Goal: Task Accomplishment & Management: Manage account settings

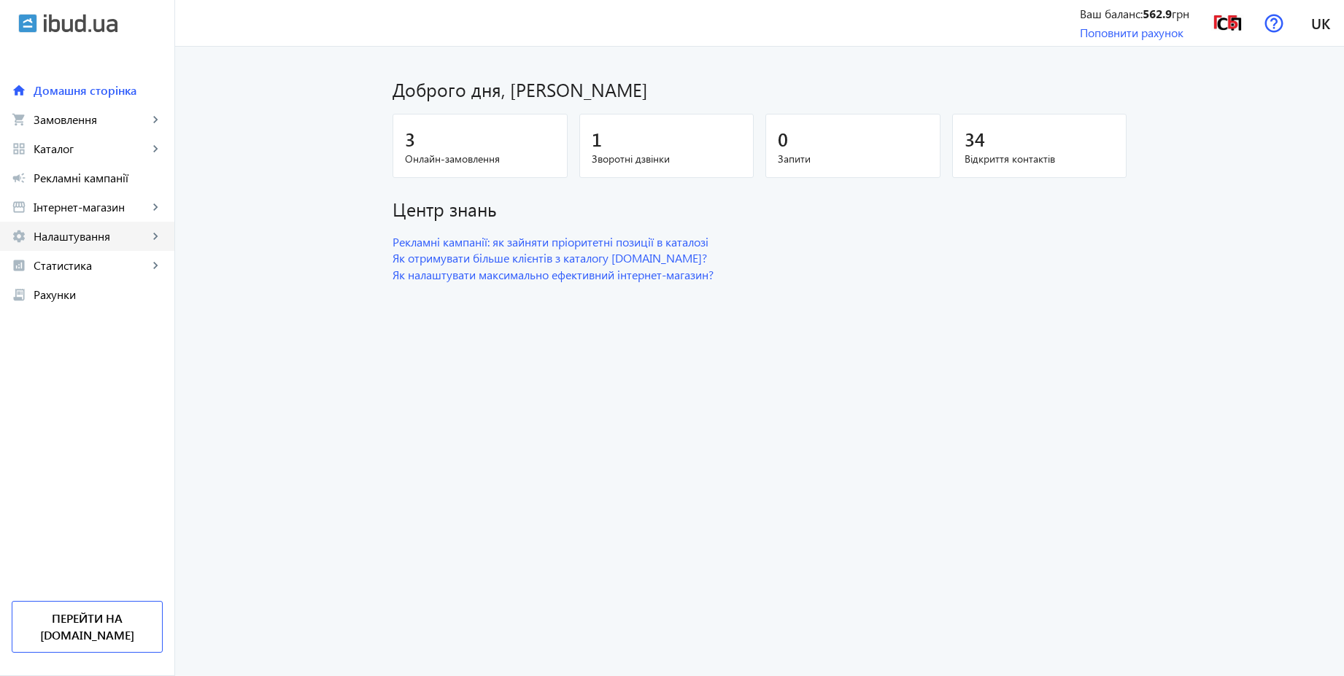
click at [96, 239] on span "Налаштування" at bounding box center [91, 236] width 115 height 15
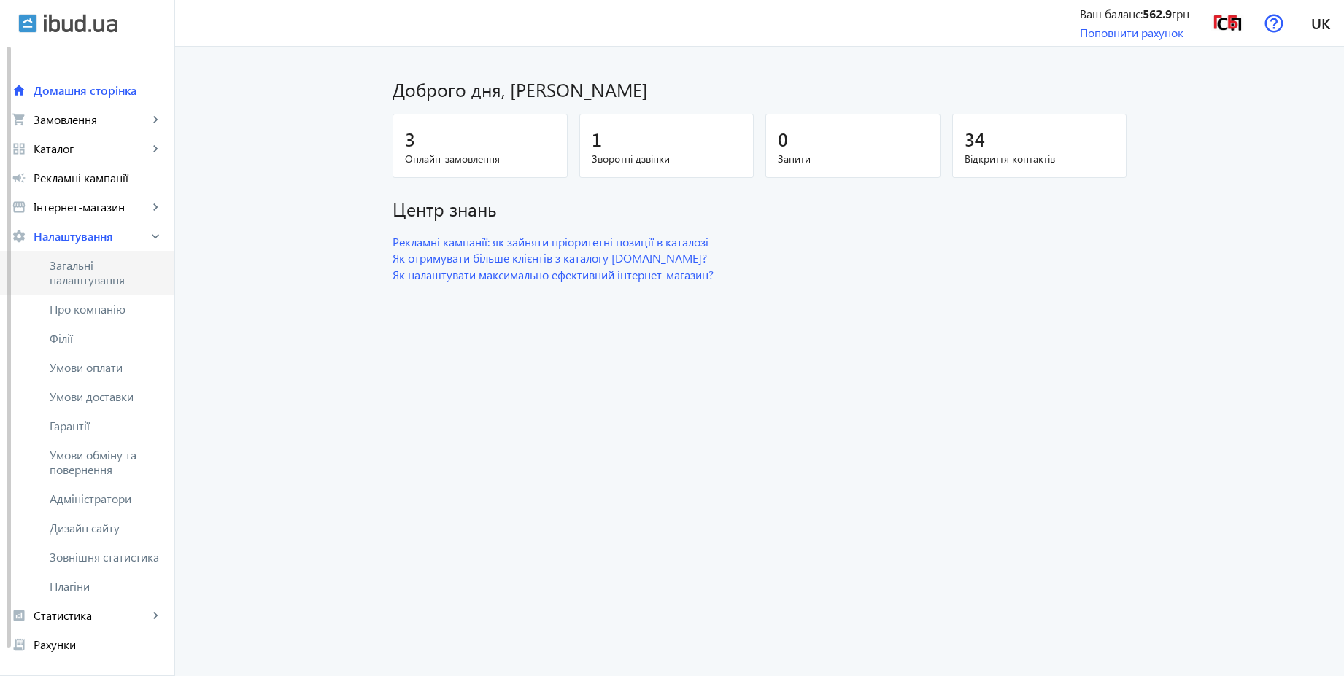
click at [93, 272] on span "Загальні налаштування" at bounding box center [106, 272] width 113 height 29
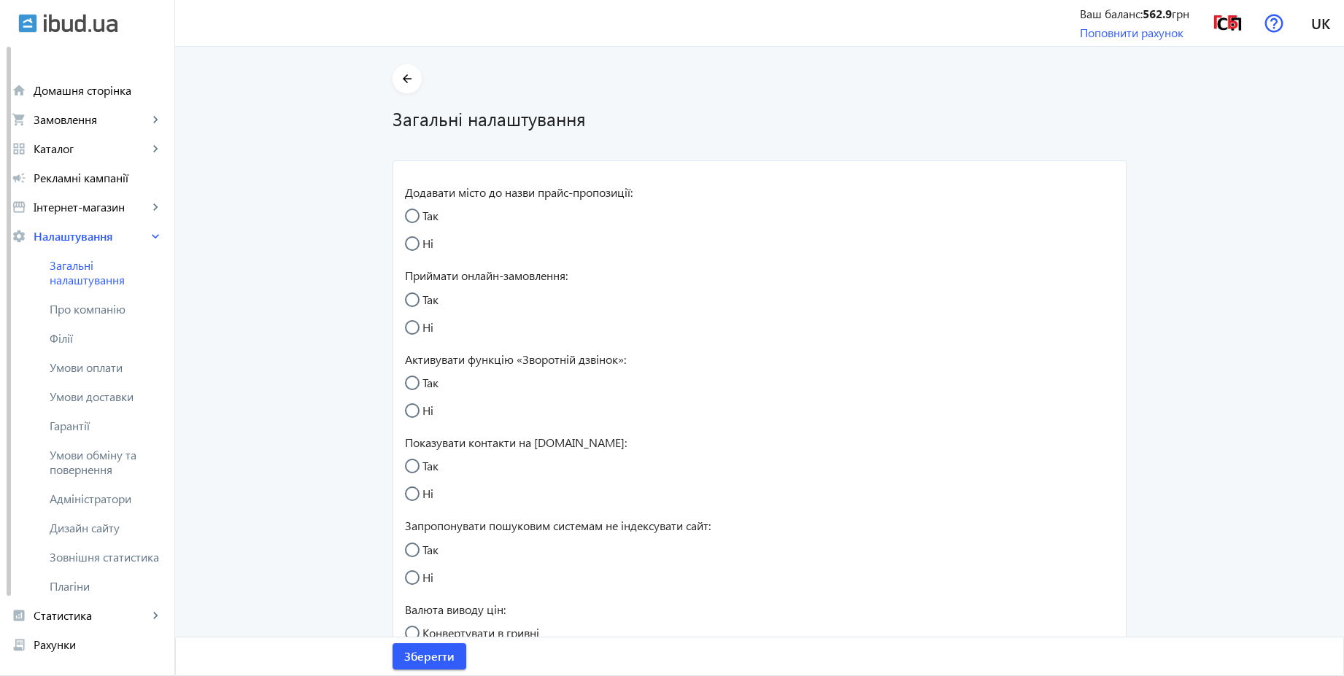
radio input "true"
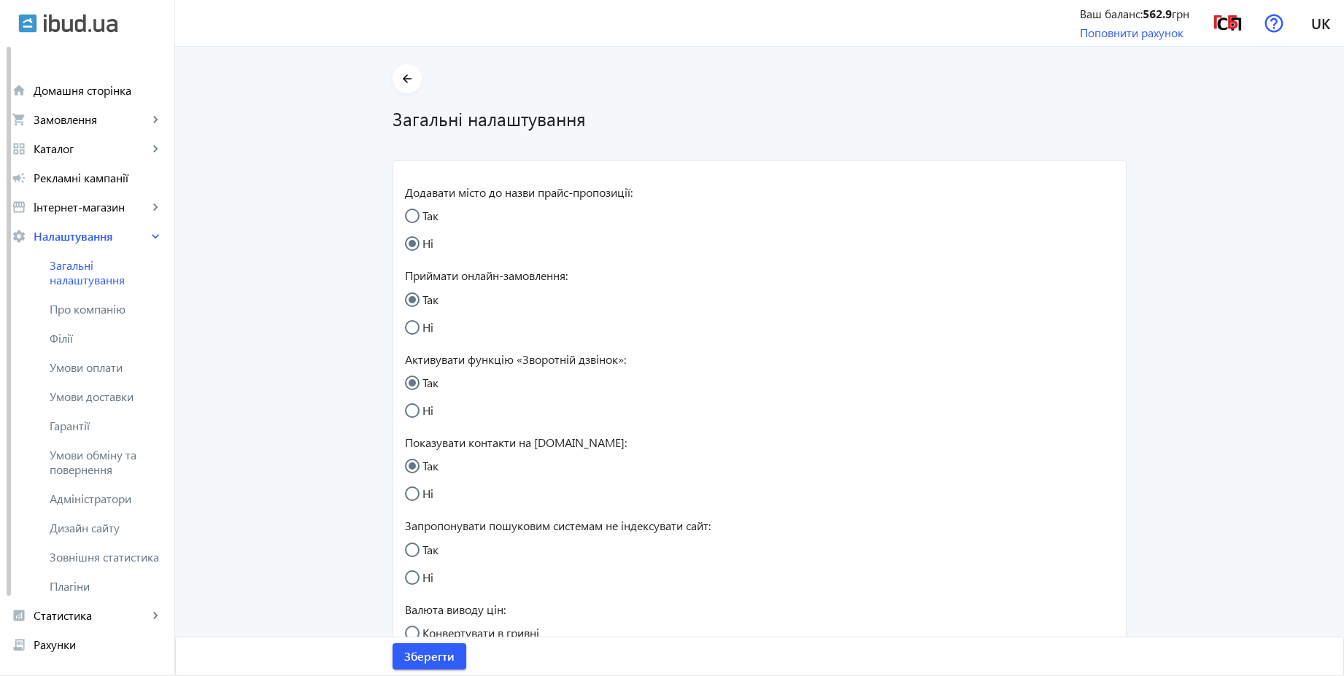
radio input "true"
click at [109, 468] on span "Умови обміну та повернення" at bounding box center [106, 462] width 113 height 29
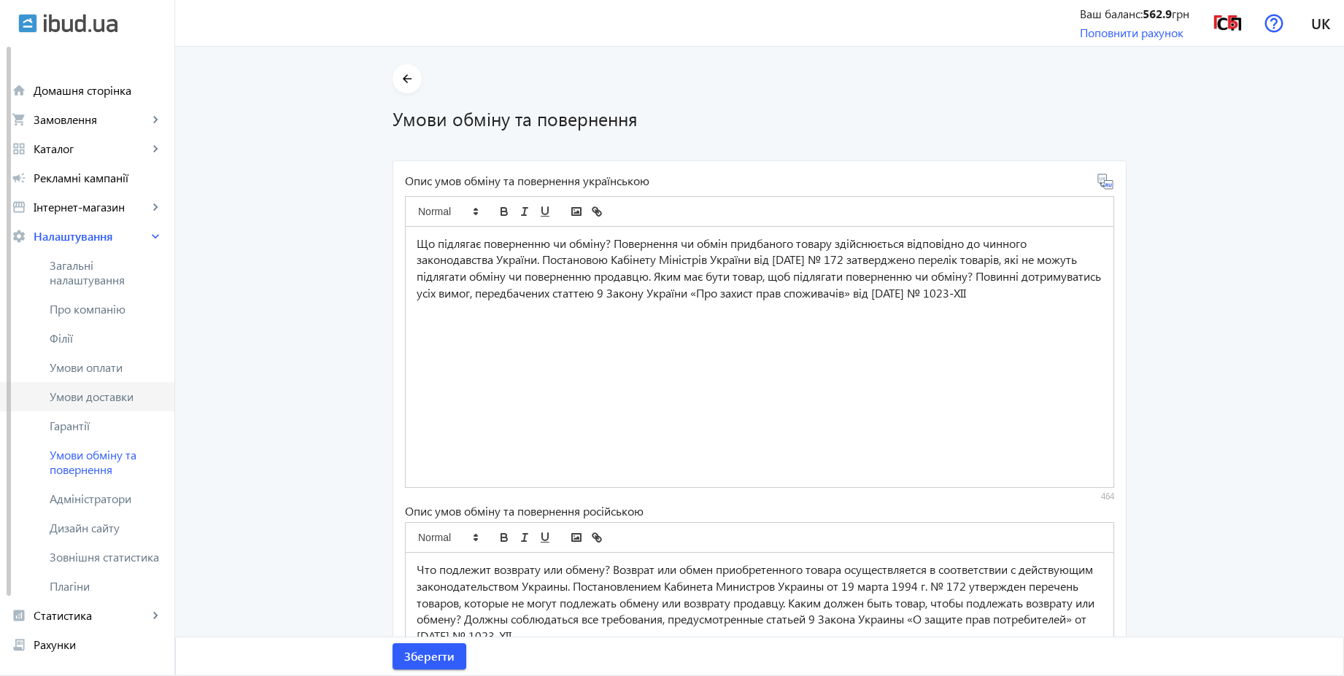
click at [100, 396] on span "Умови доставки" at bounding box center [106, 397] width 113 height 15
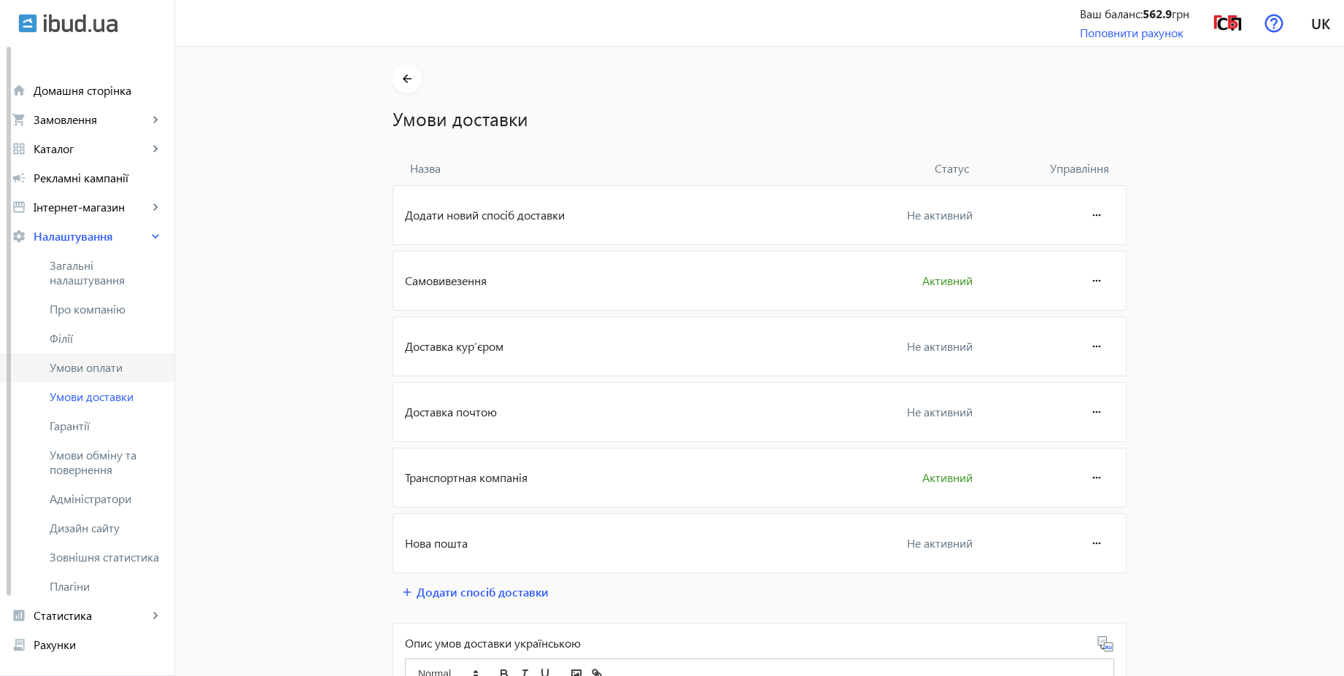
click at [90, 375] on link "Умови оплати" at bounding box center [87, 367] width 174 height 29
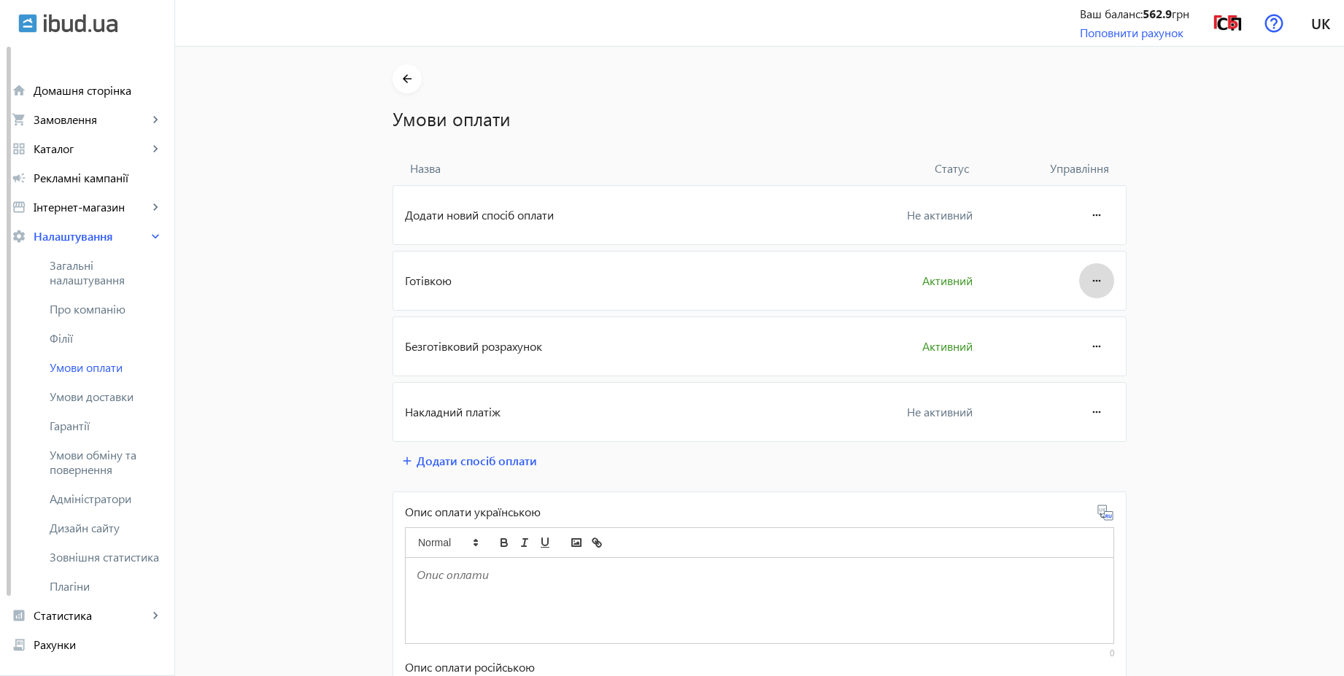
click at [1091, 281] on mat-icon "more_horiz" at bounding box center [1097, 280] width 18 height 35
click at [1083, 316] on span "Редагувати" at bounding box center [1069, 322] width 58 height 12
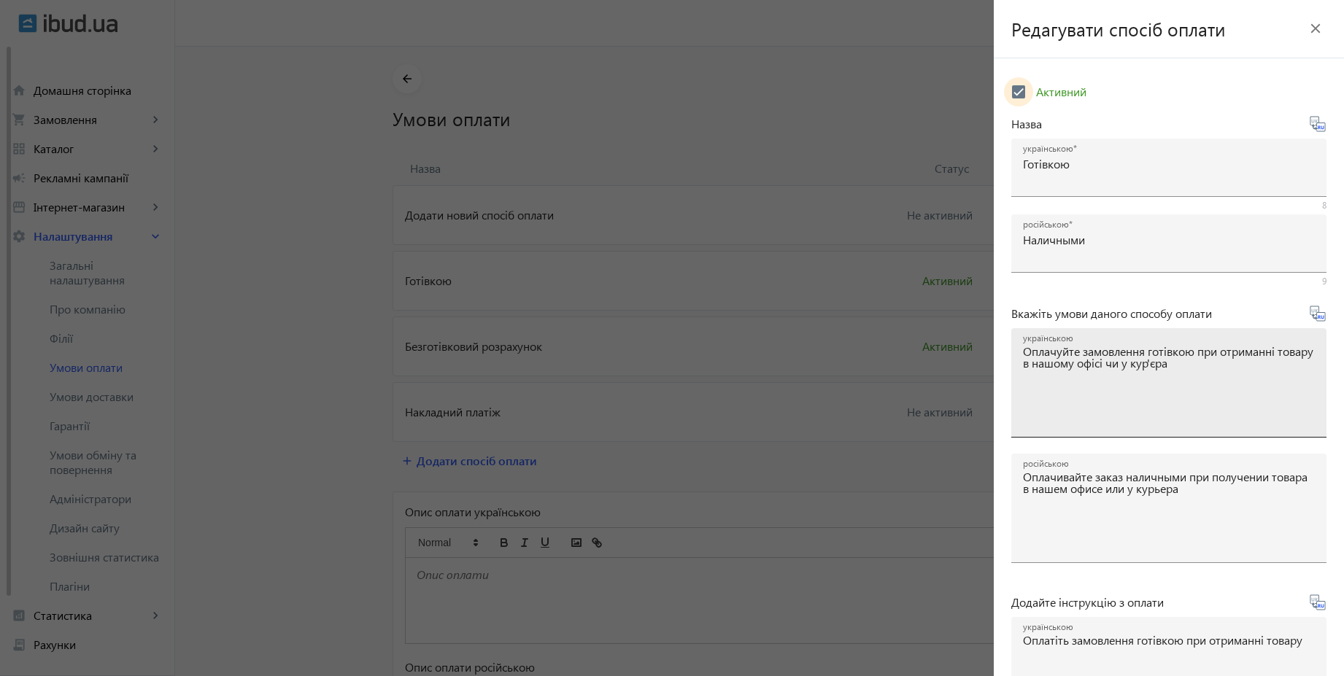
scroll to position [241, 0]
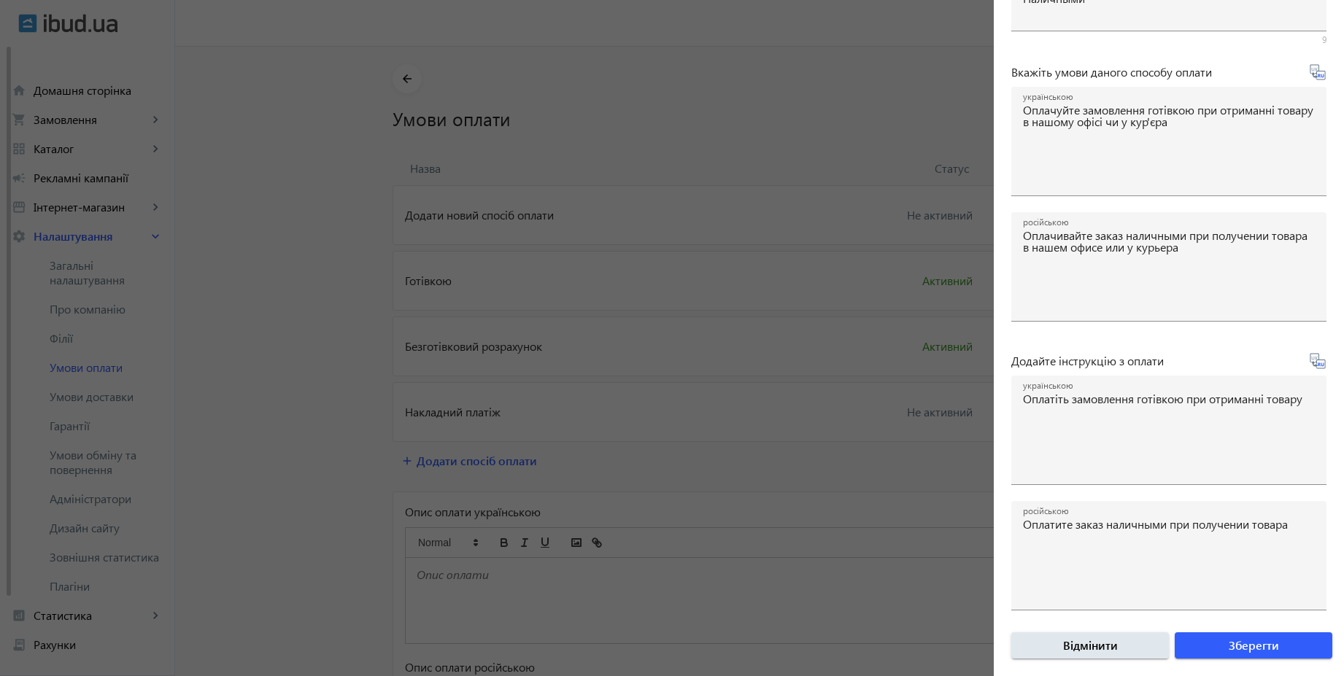
click at [710, 294] on div at bounding box center [672, 338] width 1344 height 676
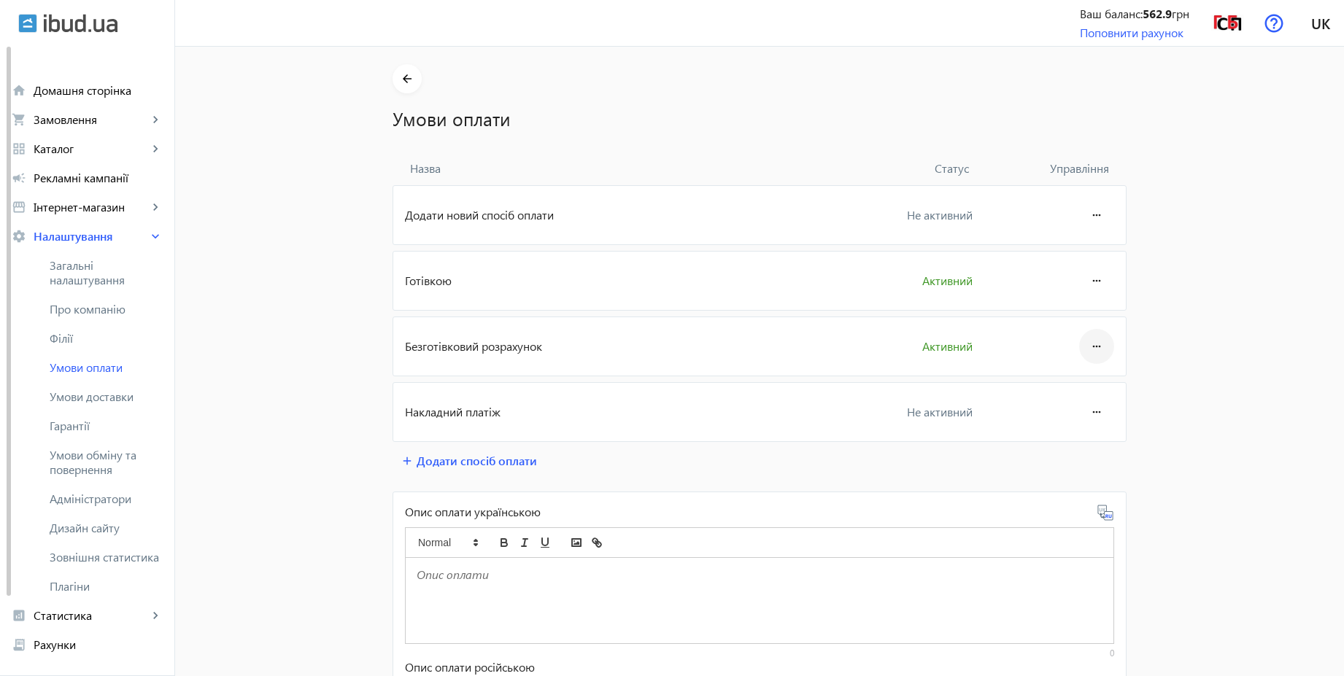
click at [1091, 344] on mat-icon "more_horiz" at bounding box center [1097, 346] width 18 height 35
click at [1080, 374] on button "Редагувати" at bounding box center [1069, 387] width 82 height 35
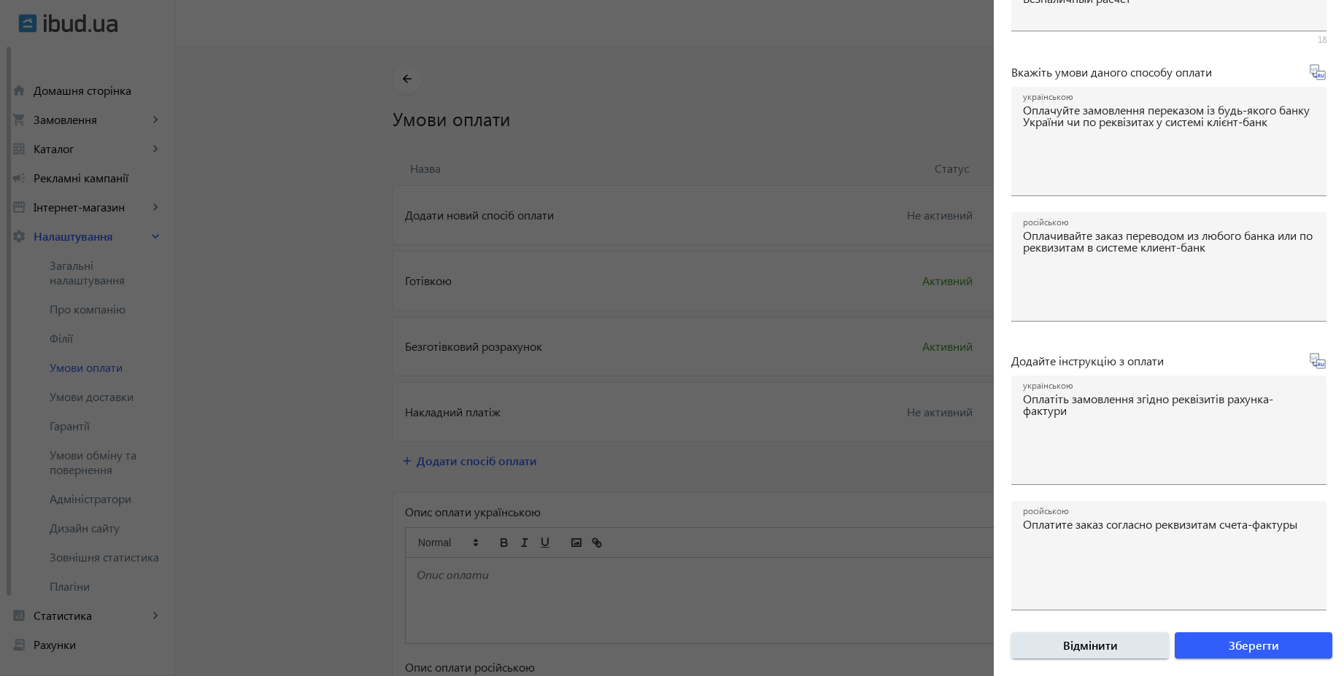
click at [242, 205] on div at bounding box center [672, 338] width 1344 height 676
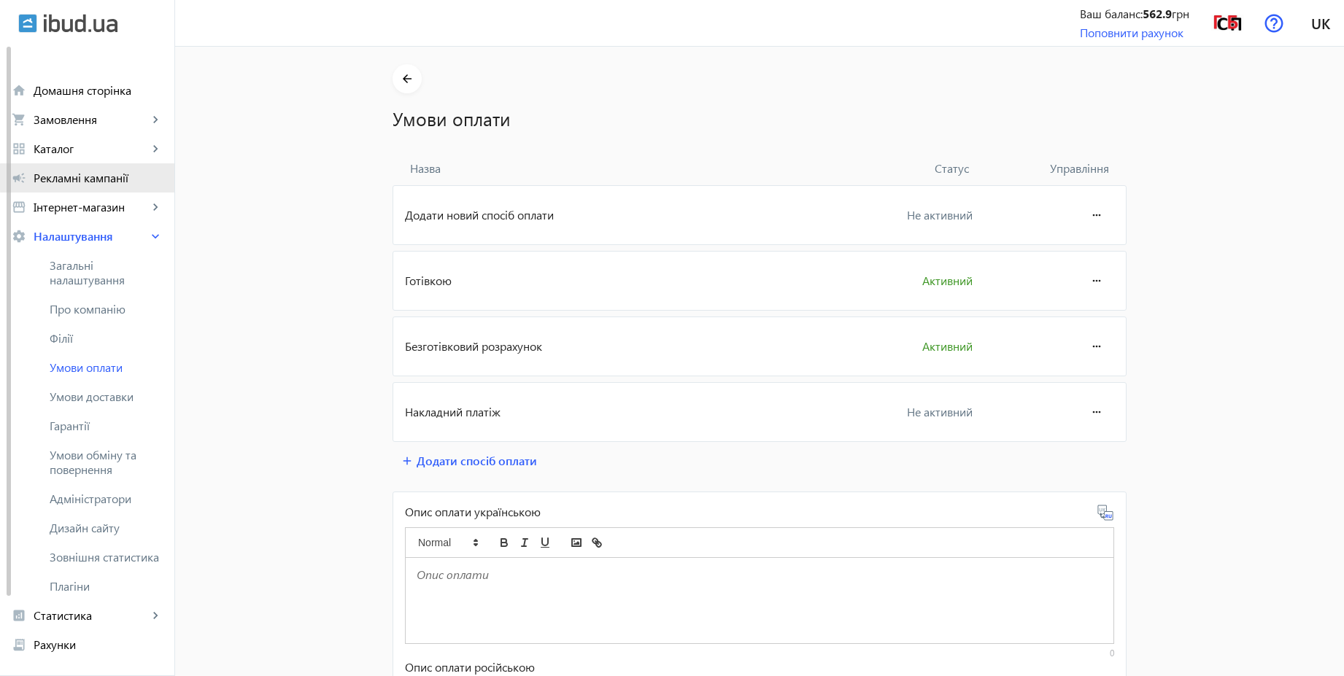
click at [123, 177] on span "Рекламні кампанії" at bounding box center [98, 178] width 129 height 15
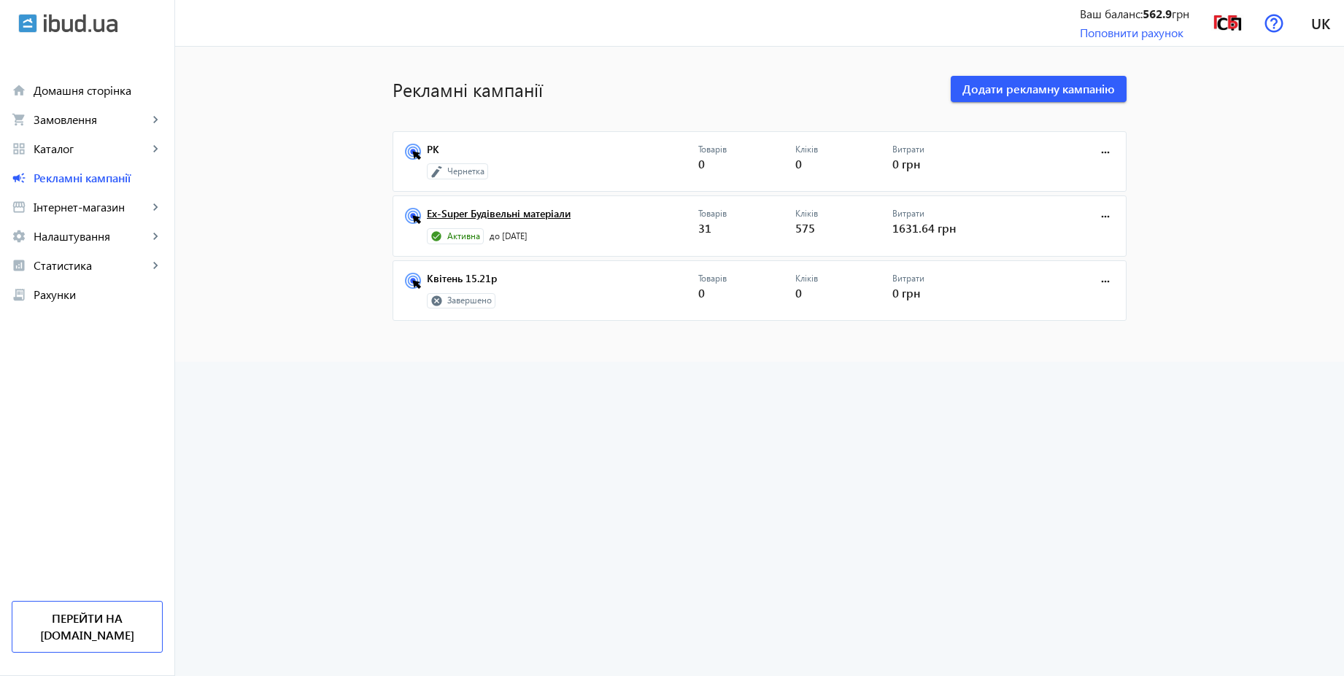
click at [525, 213] on link "Ex-Super Будівельні матеріали" at bounding box center [562, 218] width 271 height 20
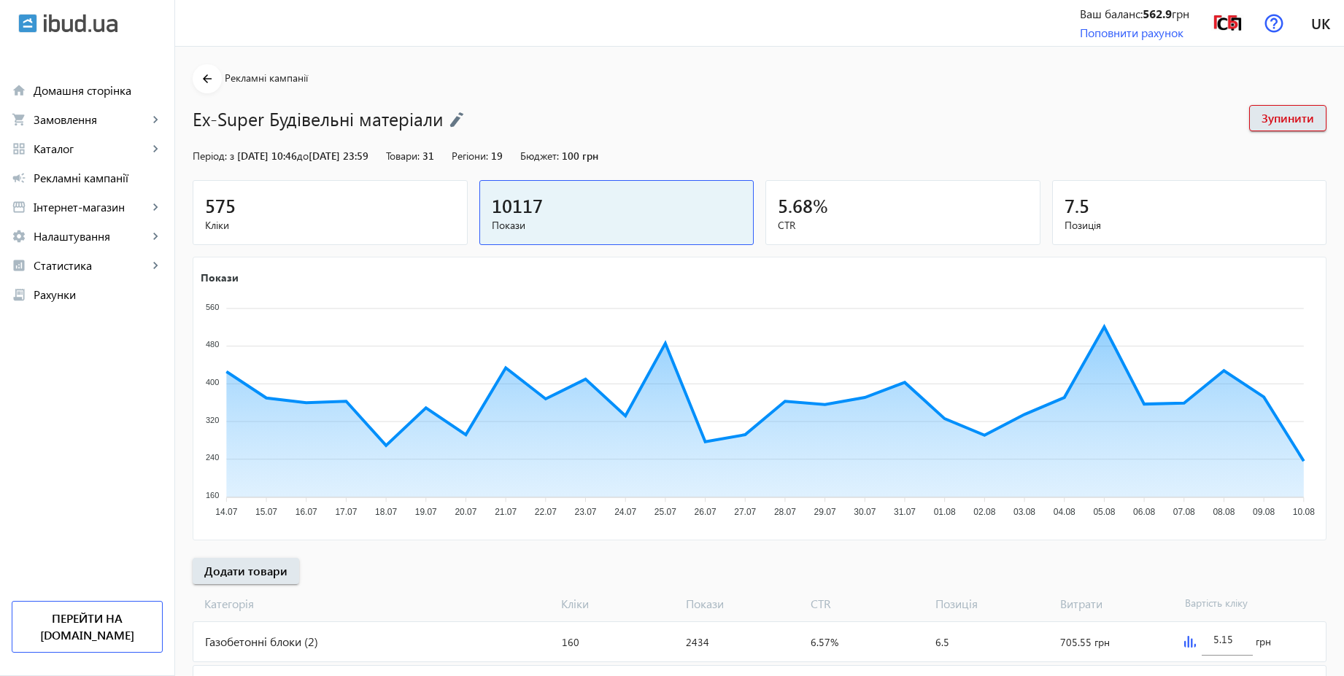
click at [455, 117] on img at bounding box center [456, 120] width 15 height 16
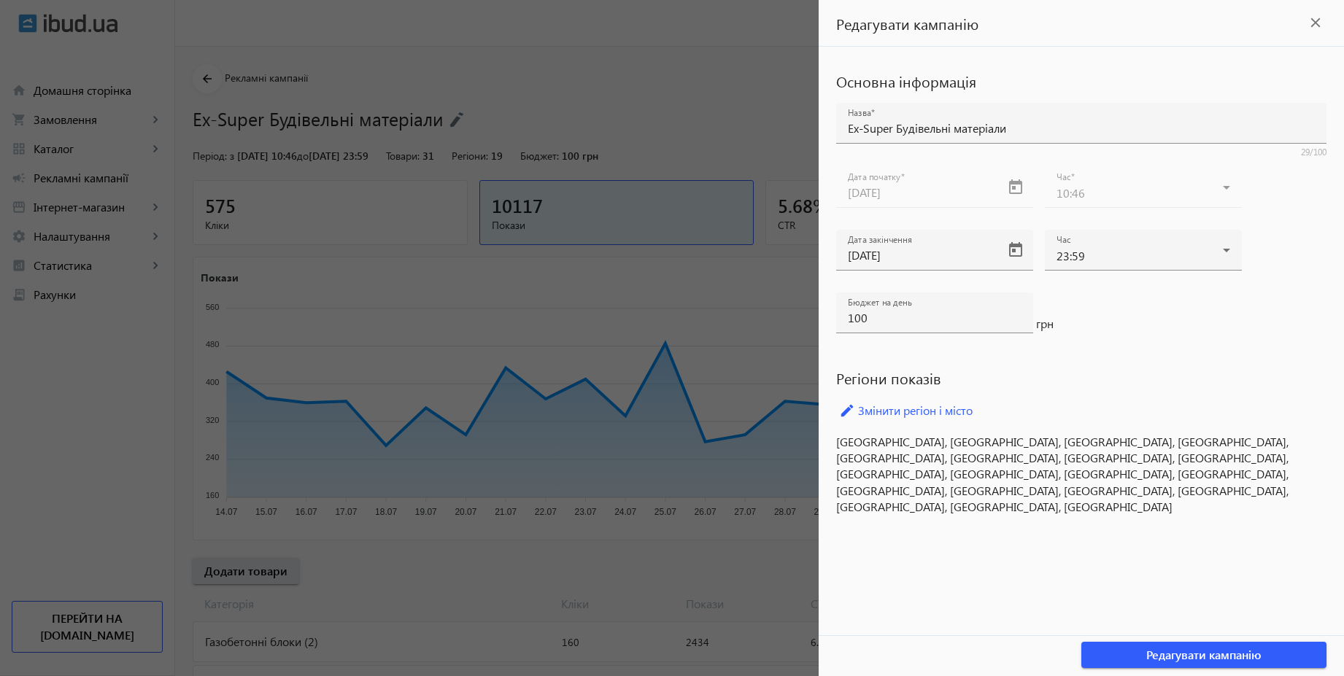
click at [593, 117] on div at bounding box center [672, 338] width 1344 height 676
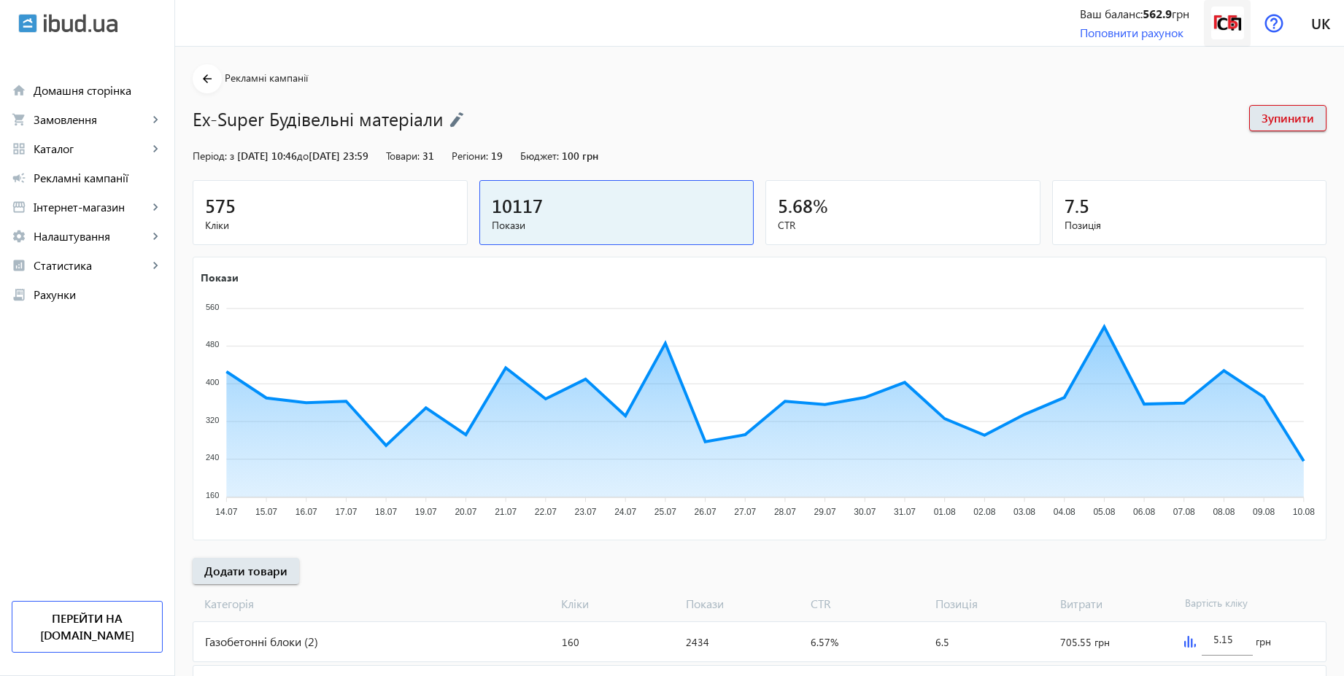
click at [1231, 25] on img at bounding box center [1227, 23] width 33 height 33
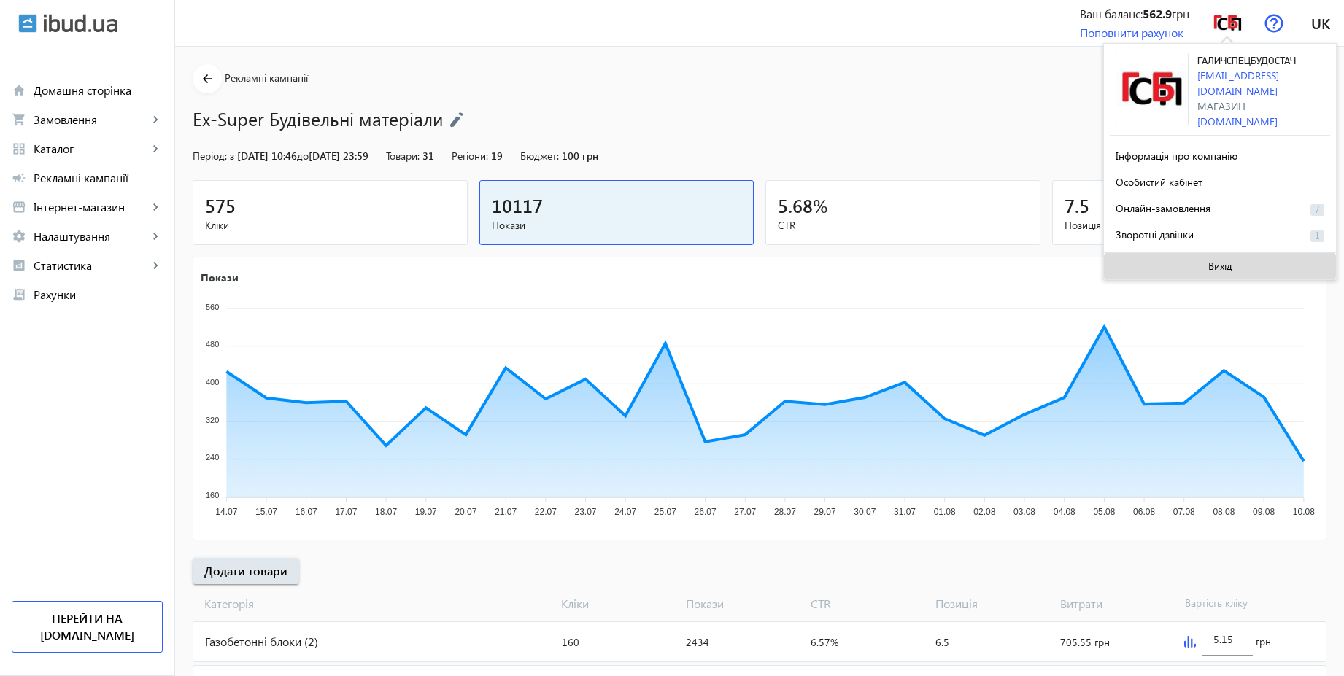
click at [1214, 260] on span "Вихід" at bounding box center [1220, 266] width 24 height 12
